Goal: Navigation & Orientation: Find specific page/section

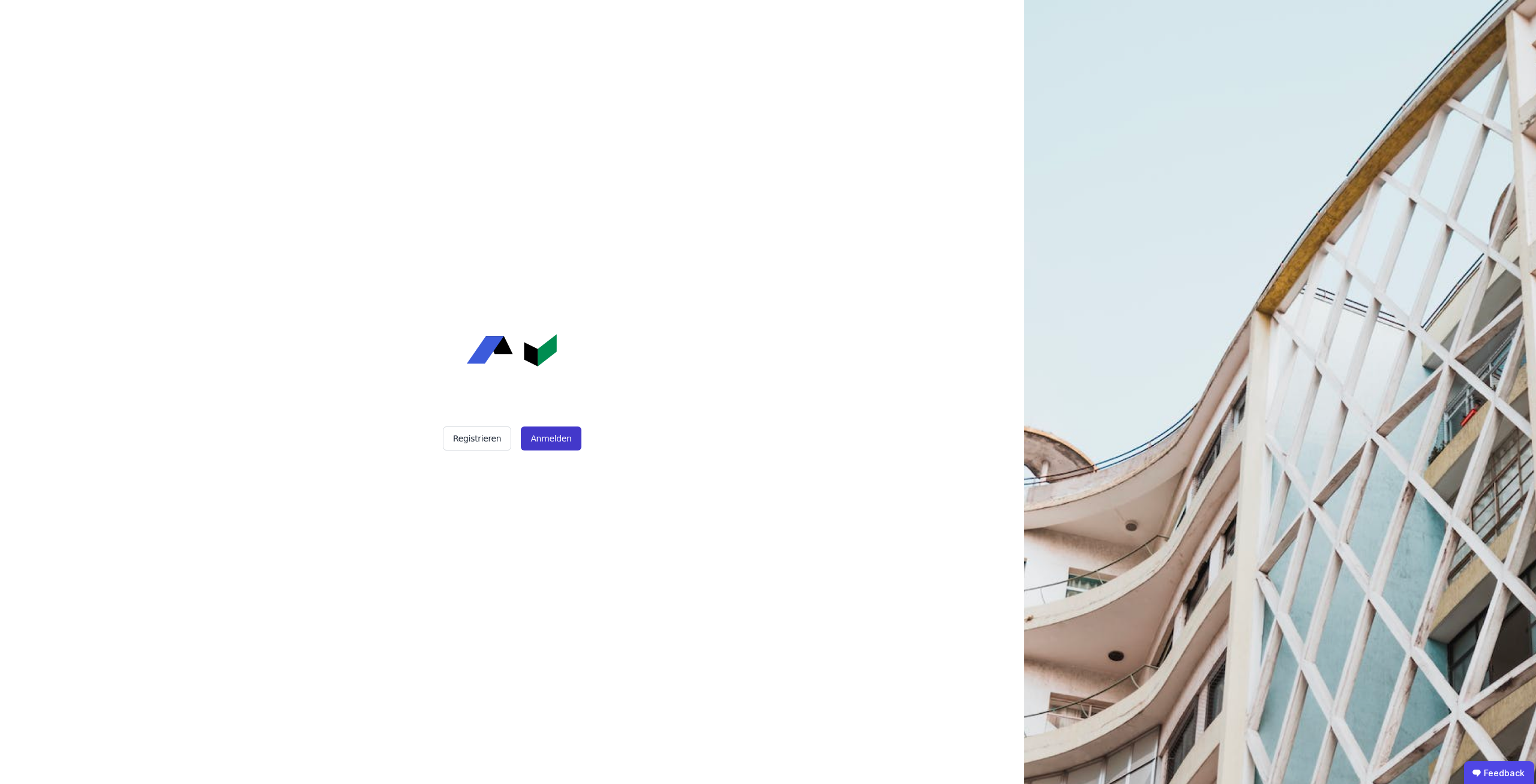
click at [562, 448] on button "Anmelden" at bounding box center [551, 438] width 60 height 24
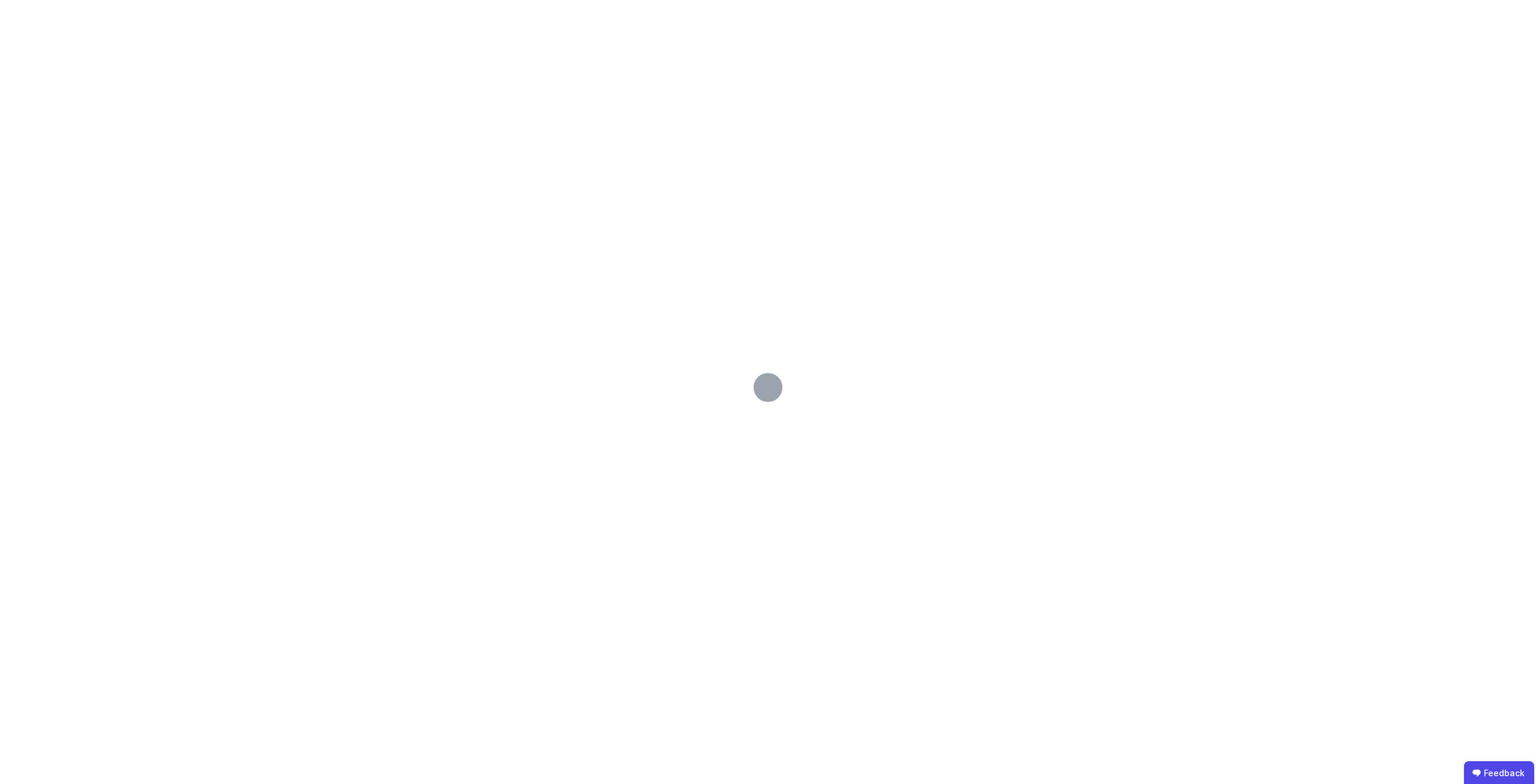
click at [143, 64] on div at bounding box center [768, 392] width 1536 height 784
click at [164, 65] on div at bounding box center [768, 392] width 1536 height 784
click at [465, 38] on div at bounding box center [768, 392] width 1536 height 784
click at [514, 80] on div at bounding box center [768, 392] width 1536 height 784
click at [564, 65] on div at bounding box center [768, 392] width 1536 height 784
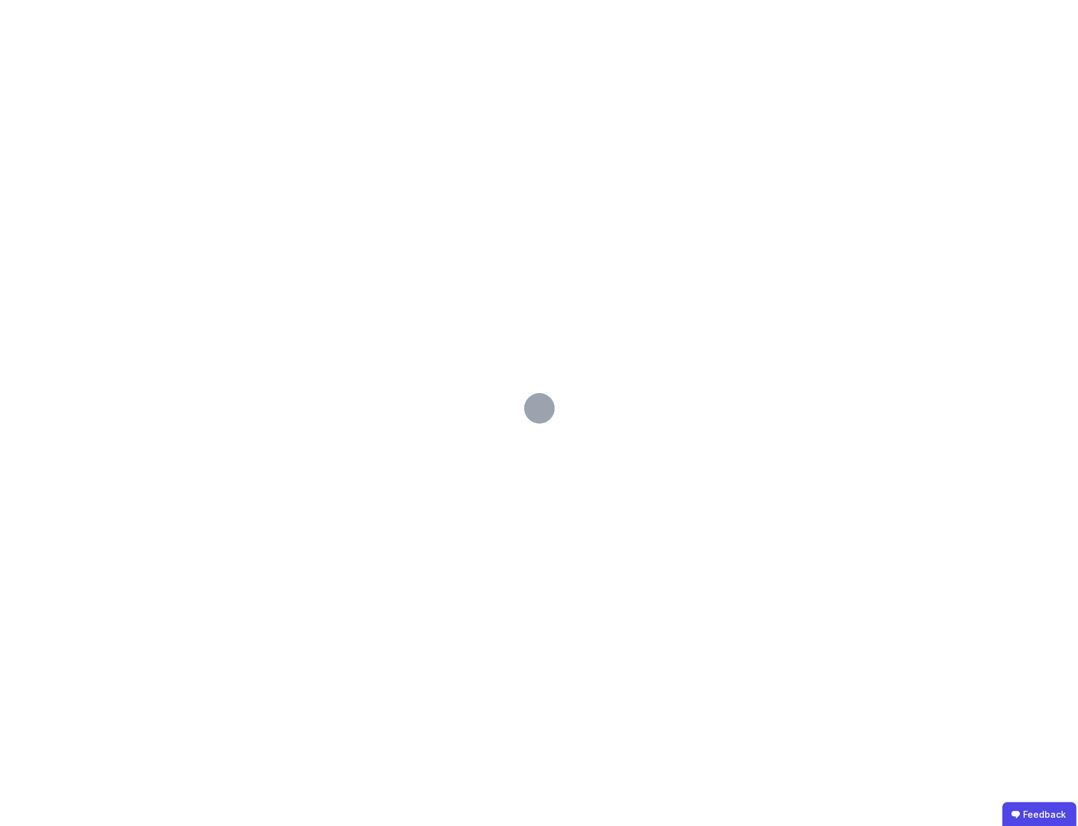
click at [754, 80] on div at bounding box center [539, 413] width 1078 height 826
drag, startPoint x: 824, startPoint y: 386, endPoint x: 810, endPoint y: 341, distance: 47.0
click at [821, 386] on div at bounding box center [539, 413] width 1078 height 826
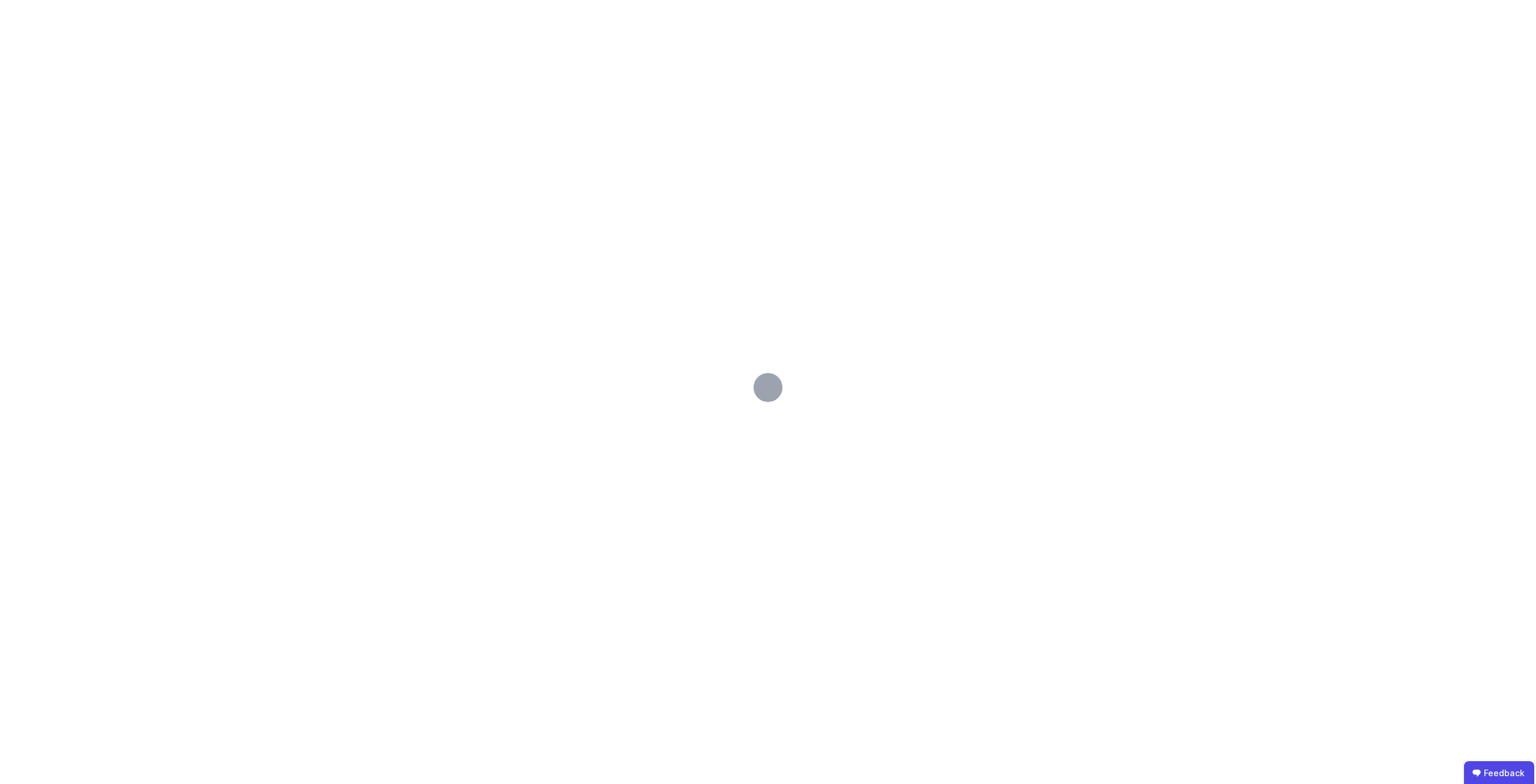
click at [861, 205] on div at bounding box center [768, 392] width 1536 height 784
click at [943, 287] on div at bounding box center [768, 392] width 1536 height 784
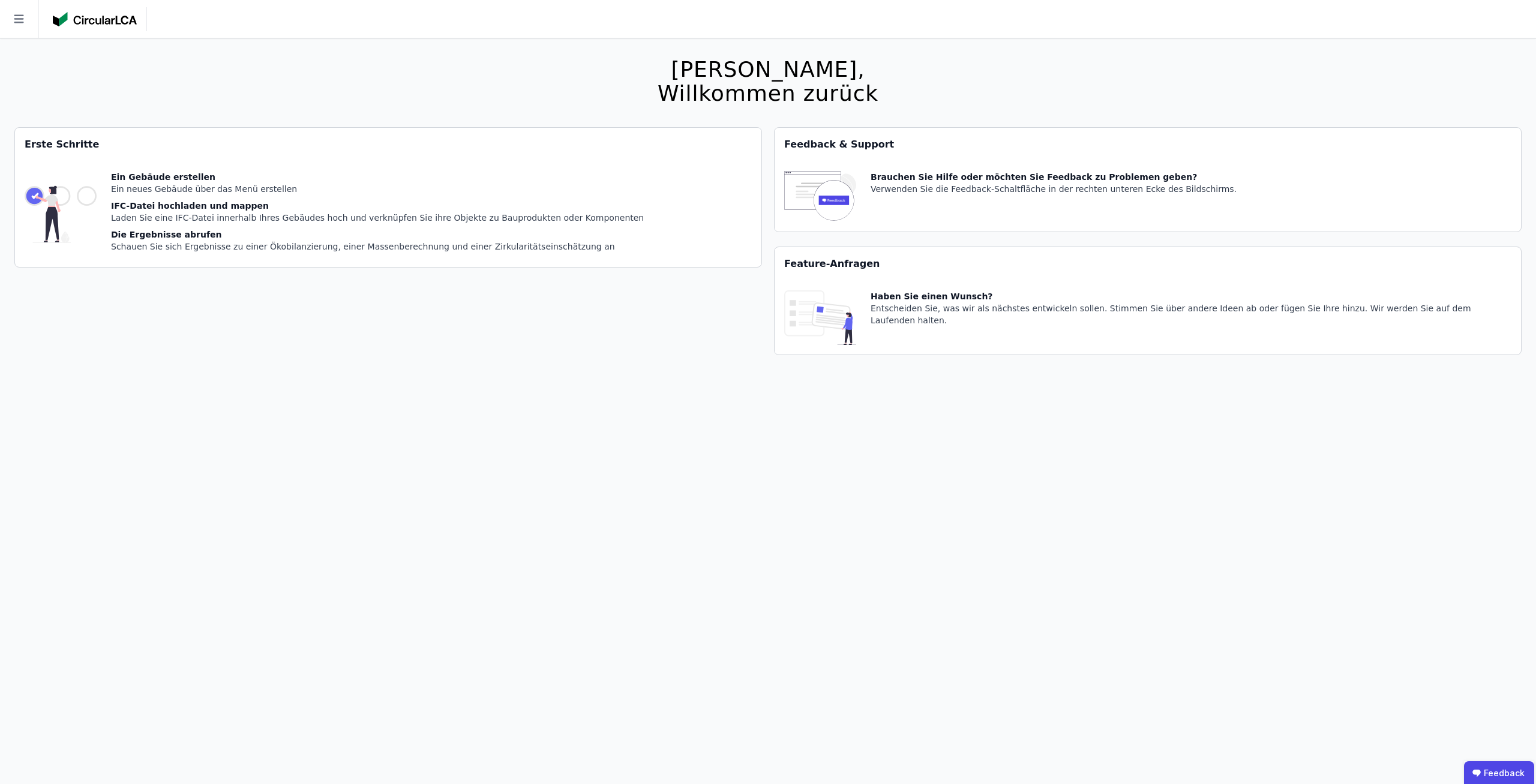
click at [44, 24] on div at bounding box center [73, 19] width 147 height 38
click at [32, 24] on icon at bounding box center [19, 19] width 38 height 38
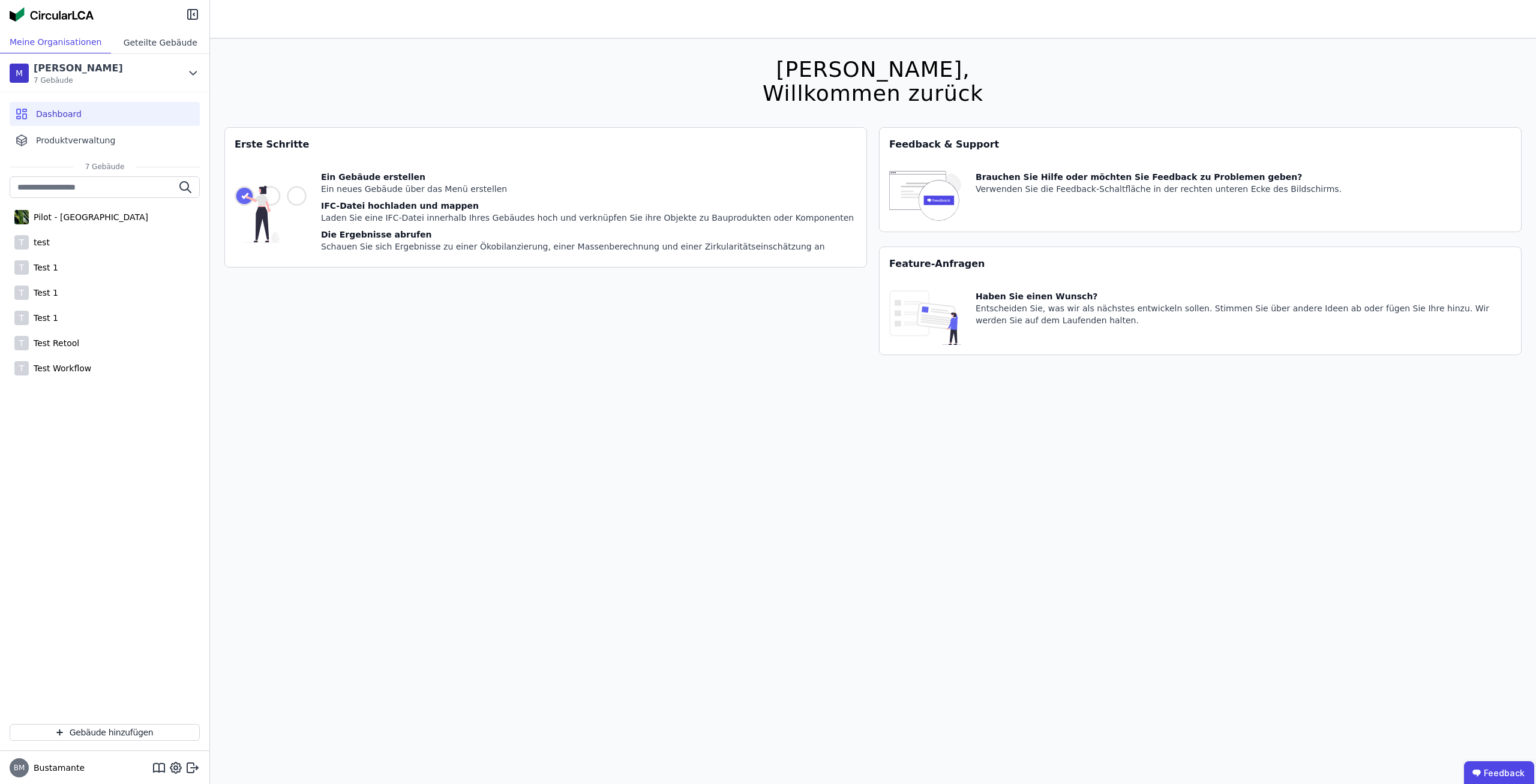
click at [162, 49] on div "Geteilte Gebäude" at bounding box center [160, 42] width 99 height 22
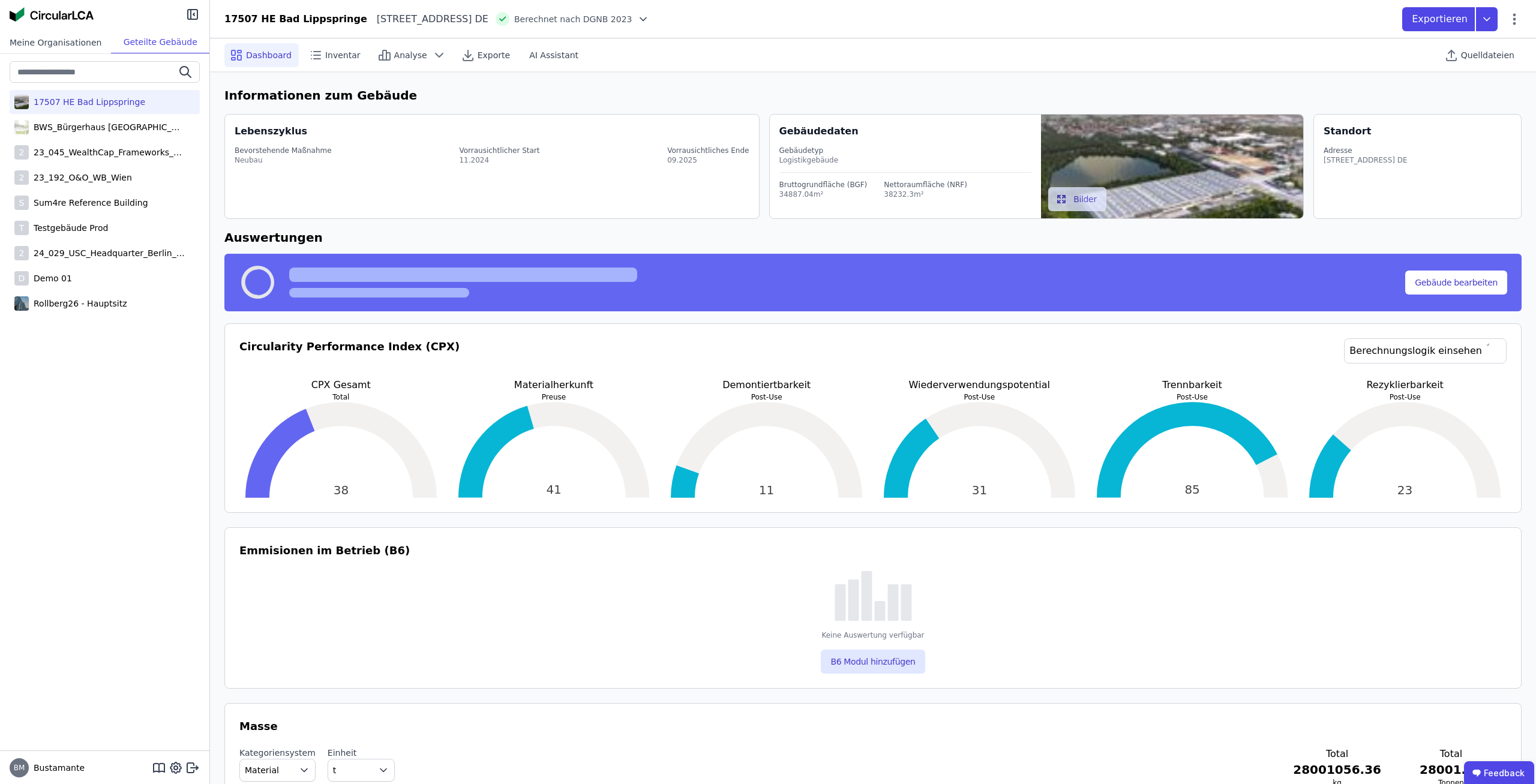
click at [69, 46] on div "Meine Organisationen" at bounding box center [55, 42] width 111 height 22
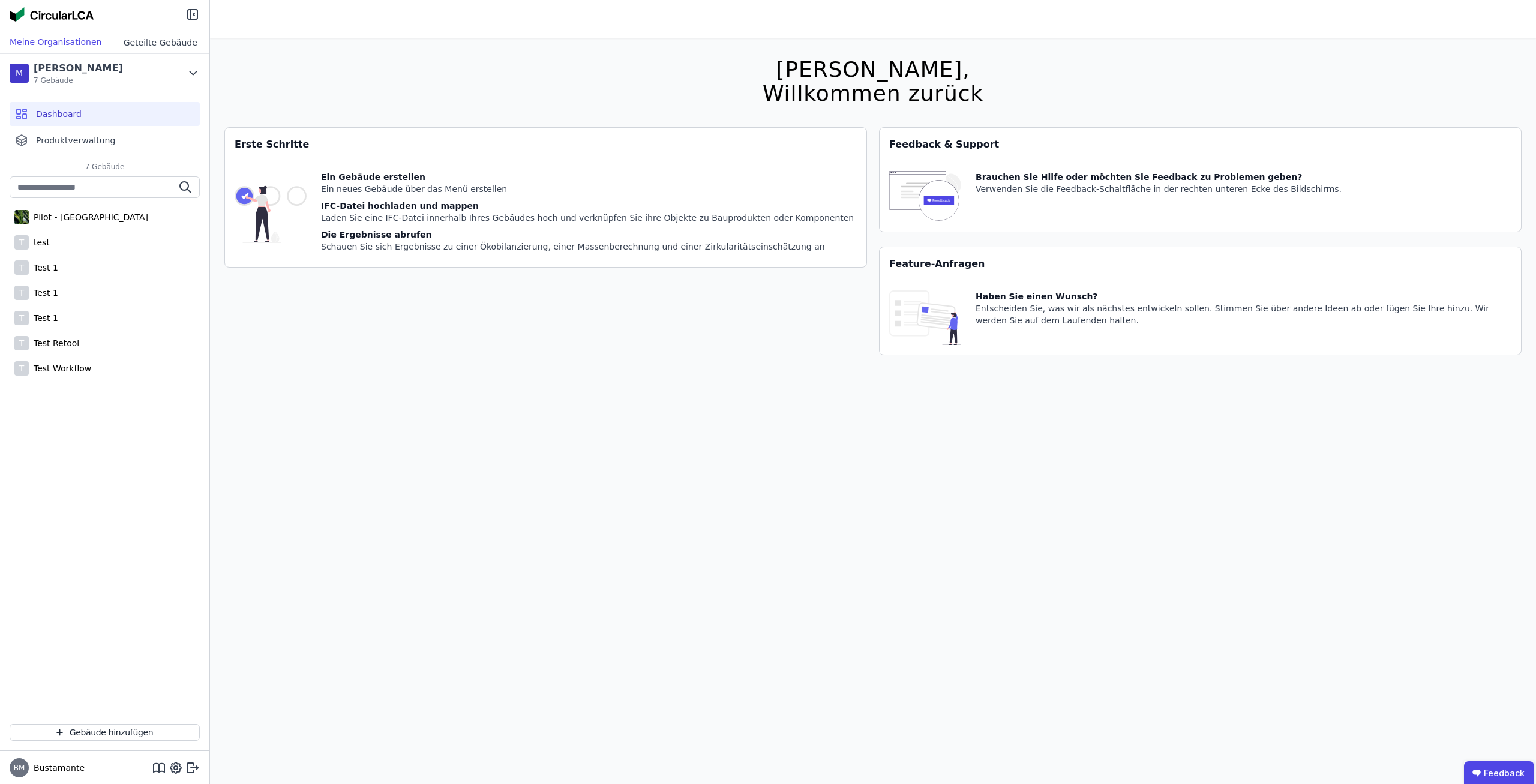
click at [165, 47] on div "Geteilte Gebäude" at bounding box center [160, 42] width 99 height 22
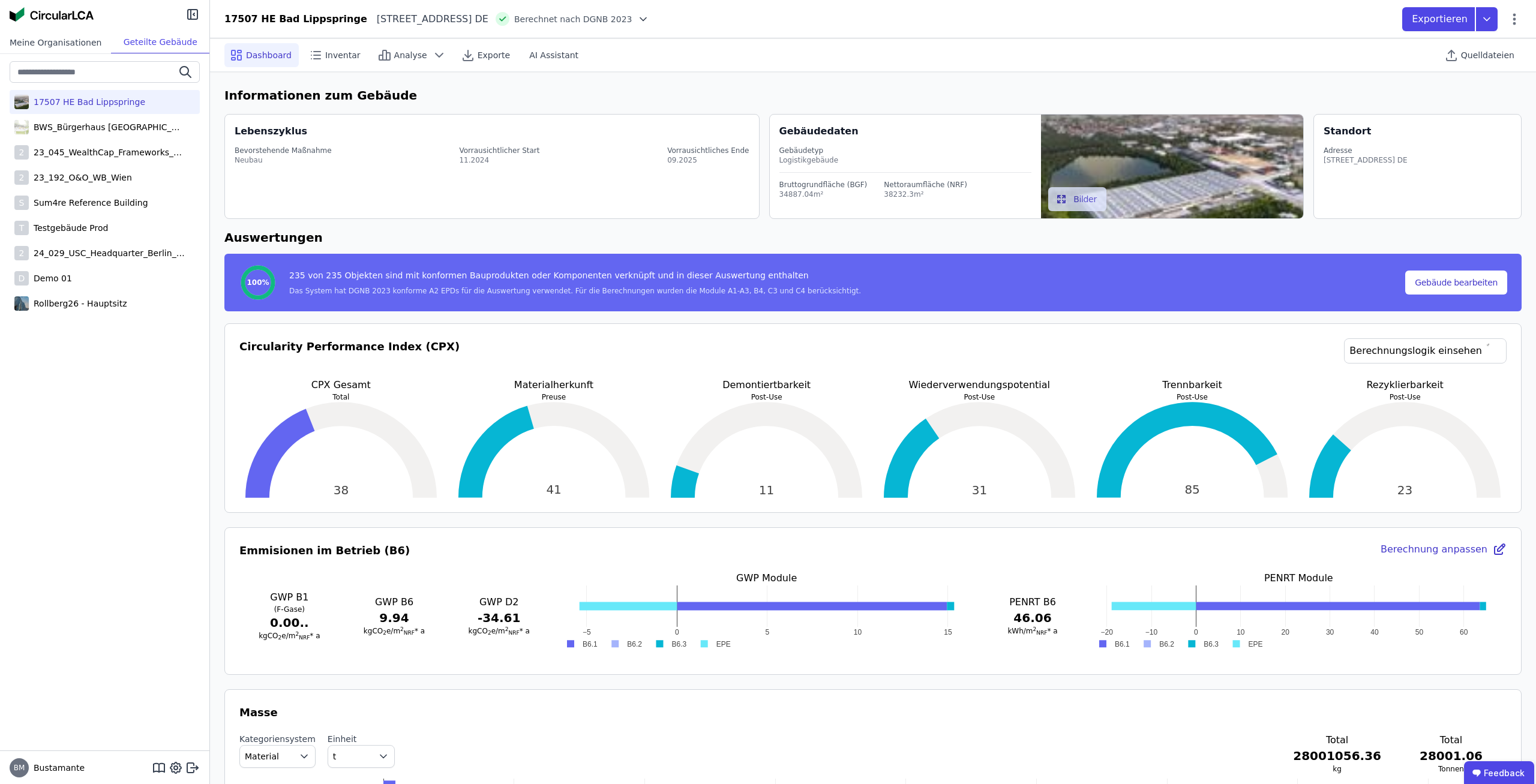
click at [66, 38] on div "Meine Organisationen" at bounding box center [55, 42] width 111 height 22
